Goal: Task Accomplishment & Management: Manage account settings

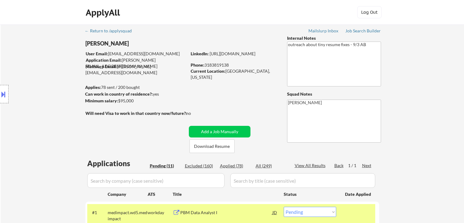
select select ""pending""
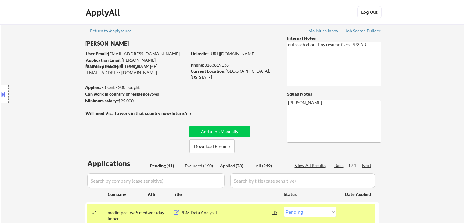
select select ""pending""
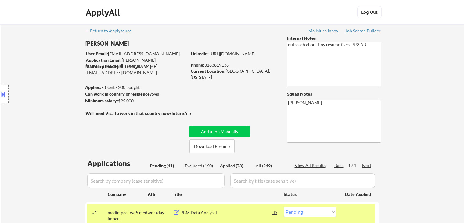
select select ""pending""
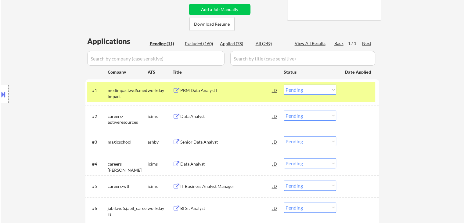
click at [22, 59] on div "Location Inclusions: Monroe, LA West Monroe, LA Richwood, LA Claiborne, LA Swar…" at bounding box center [54, 94] width 109 height 113
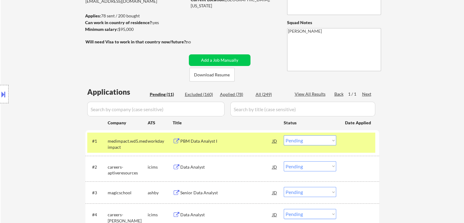
scroll to position [74, 0]
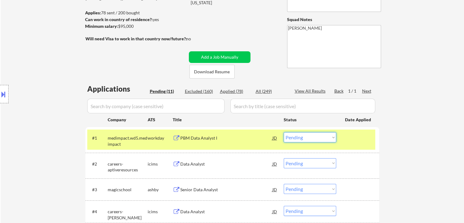
click at [334, 140] on select "Choose an option... Pending Applied Excluded (Questions) Excluded (Expired) Exc…" at bounding box center [310, 137] width 53 height 10
click at [284, 132] on select "Choose an option... Pending Applied Excluded (Questions) Excluded (Expired) Exc…" at bounding box center [310, 137] width 53 height 10
select select ""pending""
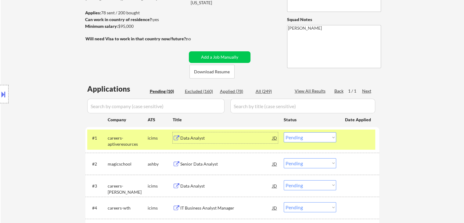
click at [186, 140] on div "Data Analyst" at bounding box center [226, 138] width 92 height 6
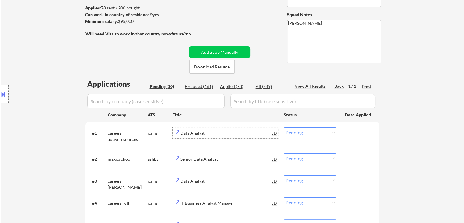
scroll to position [0, 0]
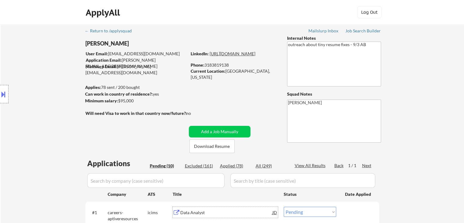
click at [226, 56] on link "[URL][DOMAIN_NAME]" at bounding box center [233, 53] width 46 height 5
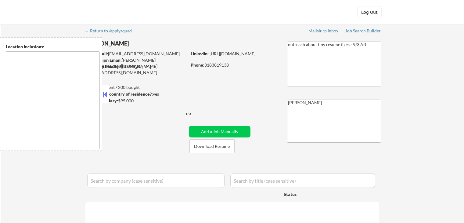
type textarea "[GEOGRAPHIC_DATA], [GEOGRAPHIC_DATA], [GEOGRAPHIC_DATA], [GEOGRAPHIC_DATA], [GE…"
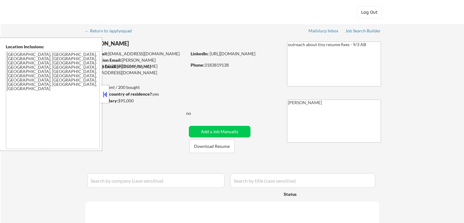
select select ""pending""
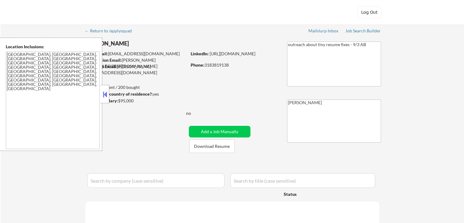
select select ""pending""
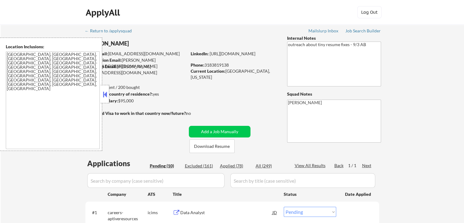
click at [104, 96] on button at bounding box center [105, 94] width 7 height 9
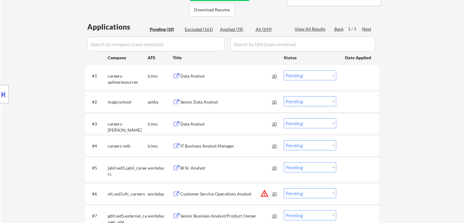
scroll to position [137, 0]
